Goal: Task Accomplishment & Management: Complete application form

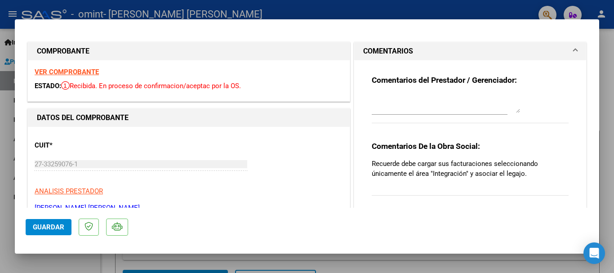
click at [565, 53] on span "COMENTARIOS" at bounding box center [468, 51] width 210 height 11
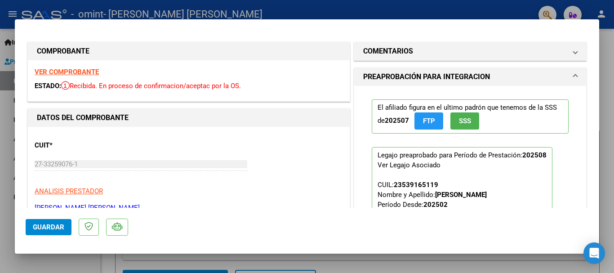
click at [565, 72] on span "PREAPROBACIÓN PARA INTEGRACION" at bounding box center [468, 76] width 210 height 11
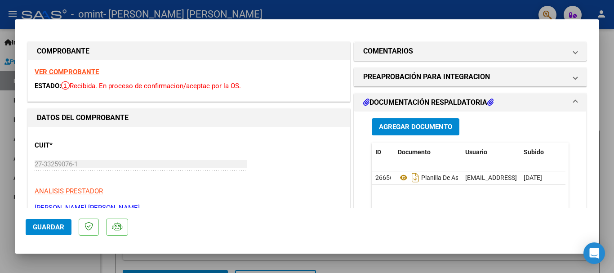
click at [574, 100] on span at bounding box center [576, 102] width 4 height 11
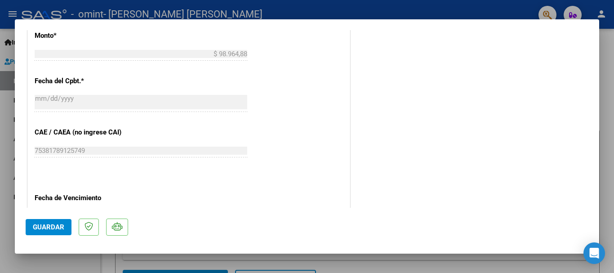
scroll to position [459, 0]
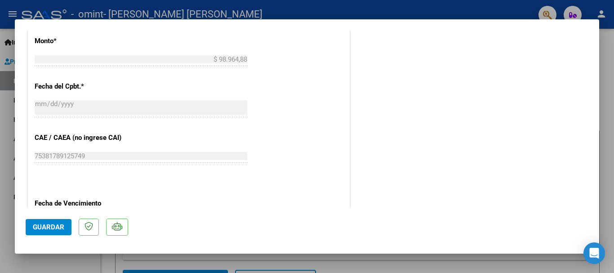
click at [609, 59] on div at bounding box center [307, 136] width 614 height 273
type input "$ 0,00"
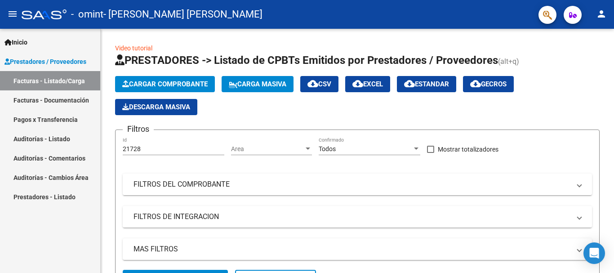
click at [62, 100] on link "Facturas - Documentación" at bounding box center [50, 99] width 100 height 19
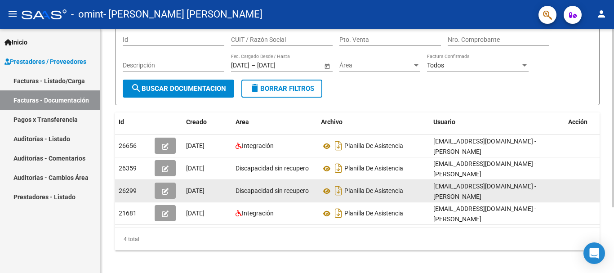
scroll to position [90, 0]
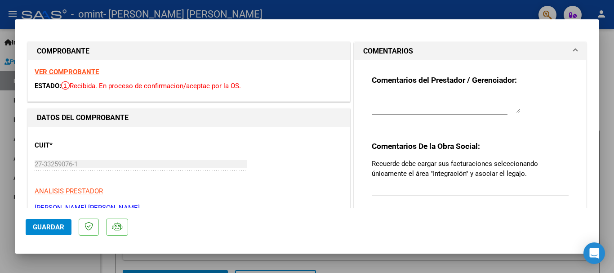
click at [608, 40] on div at bounding box center [307, 136] width 614 height 273
type input "$ 0,00"
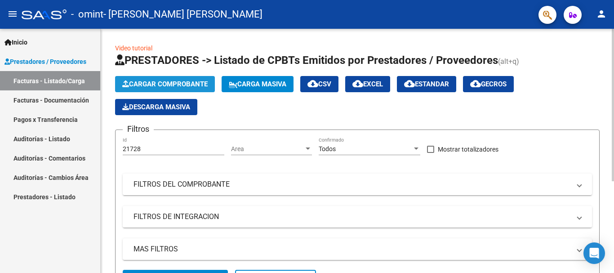
click at [180, 90] on button "Cargar Comprobante" at bounding box center [165, 84] width 100 height 16
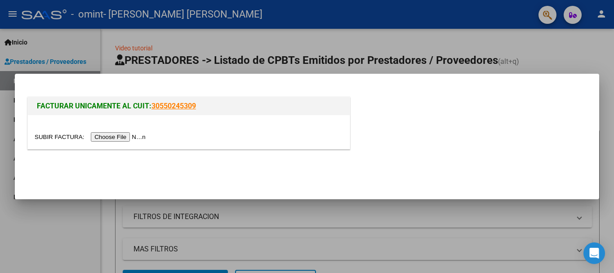
click at [132, 137] on input "file" at bounding box center [92, 136] width 114 height 9
click at [592, 49] on div at bounding box center [307, 136] width 614 height 273
